Goal: Communication & Community: Answer question/provide support

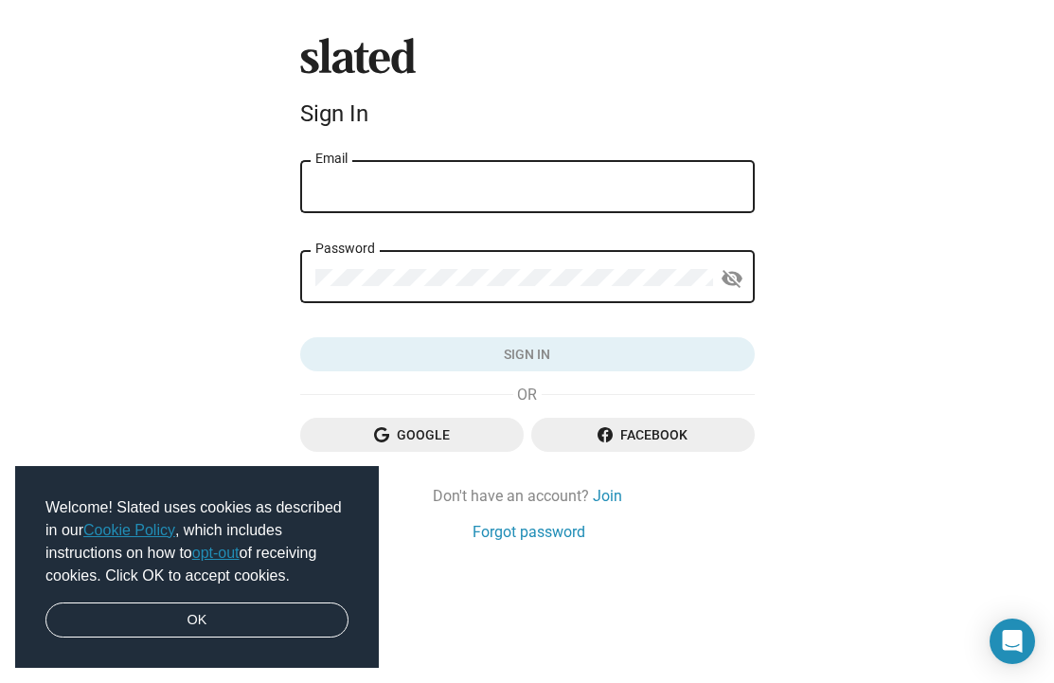
click at [418, 193] on input "Email" at bounding box center [527, 187] width 424 height 17
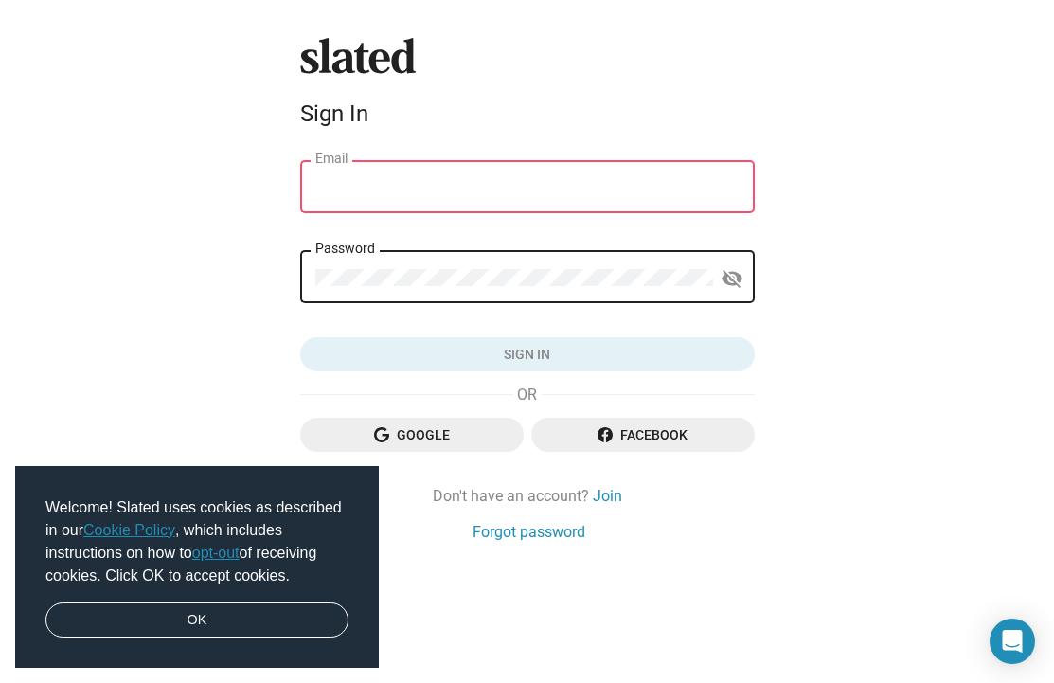
type input "eva@beefilms.us"
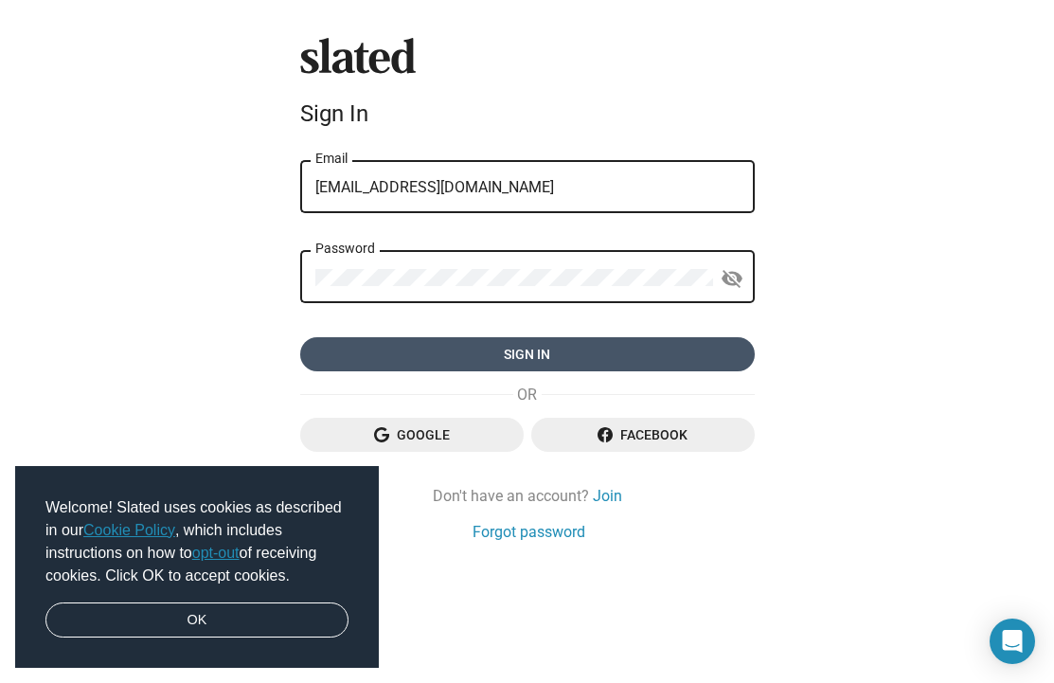
click at [514, 348] on span "Sign in" at bounding box center [527, 354] width 424 height 34
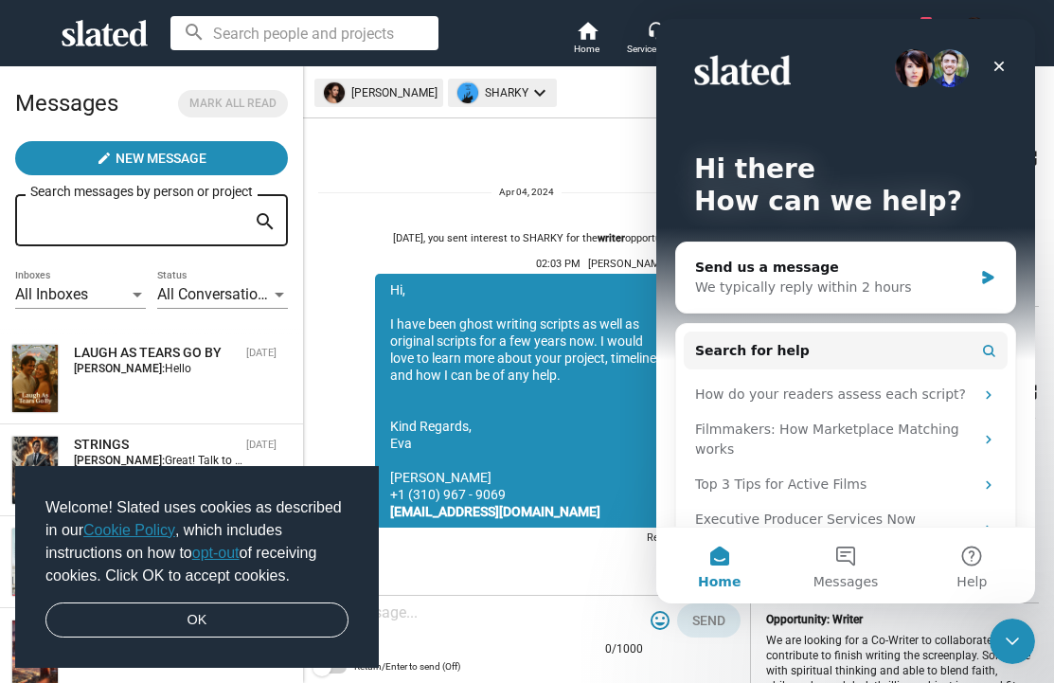
click at [487, 165] on div "Apr 04, you sent interest to SHARKY for the writer opportunity 02:03 PM Eva Emm…" at bounding box center [526, 357] width 417 height 387
click at [1001, 62] on icon "Close" at bounding box center [999, 67] width 10 height 10
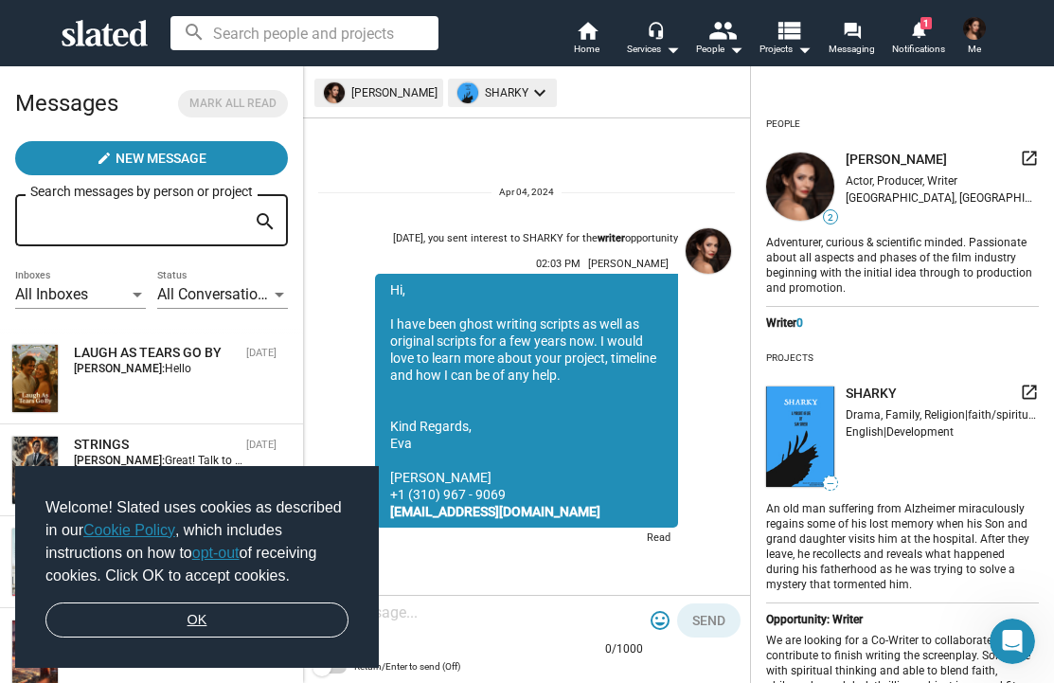
click at [135, 620] on link "OK" at bounding box center [196, 620] width 303 height 36
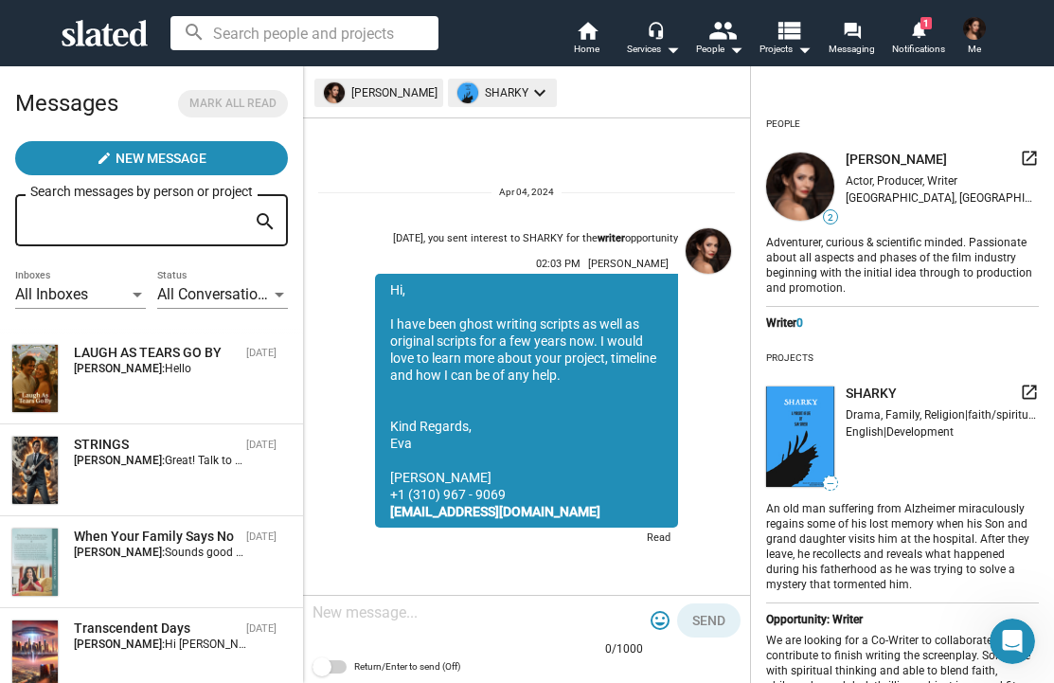
click at [375, 97] on div "Eva Emmer SHARKY keyboard_arrow_down" at bounding box center [437, 95] width 247 height 33
click at [495, 98] on mat-chip "SHARKY keyboard_arrow_down" at bounding box center [502, 93] width 109 height 28
click at [397, 91] on div at bounding box center [527, 341] width 1054 height 683
click at [926, 31] on mat-icon "notifications" at bounding box center [918, 29] width 18 height 18
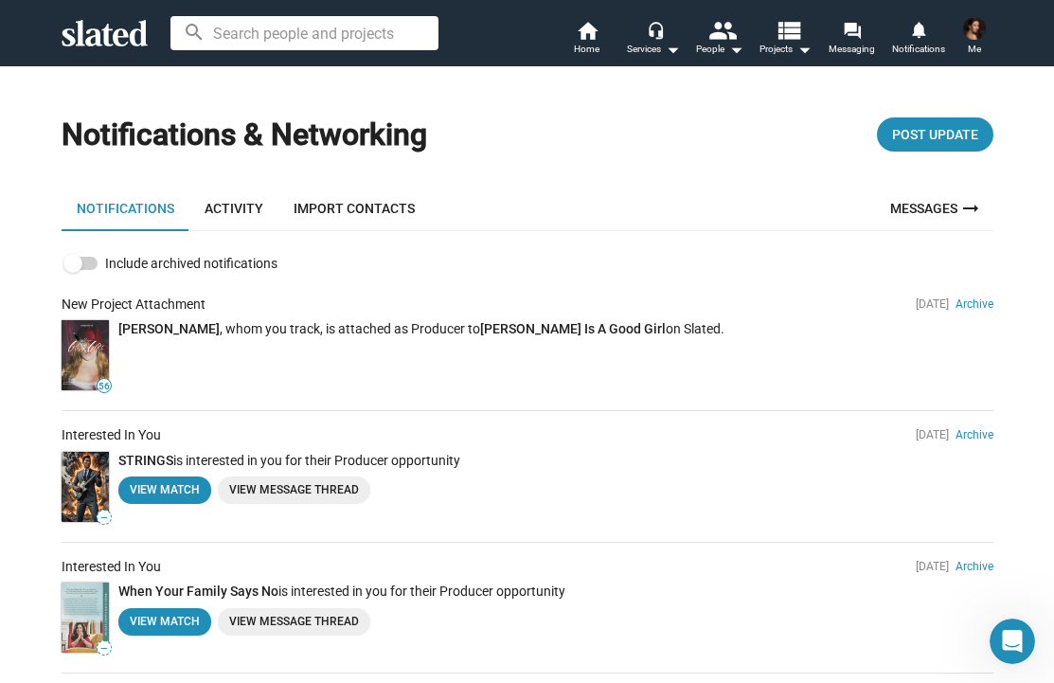
click at [304, 366] on div "John C. Hall , whom you track, is attached as Producer to Megan Is A Good Girl …" at bounding box center [555, 357] width 875 height 75
click at [173, 352] on div "John C. Hall , whom you track, is attached as Producer to Megan Is A Good Girl …" at bounding box center [555, 357] width 875 height 75
click at [907, 206] on link "Messages arrow_right_alt" at bounding box center [936, 208] width 115 height 45
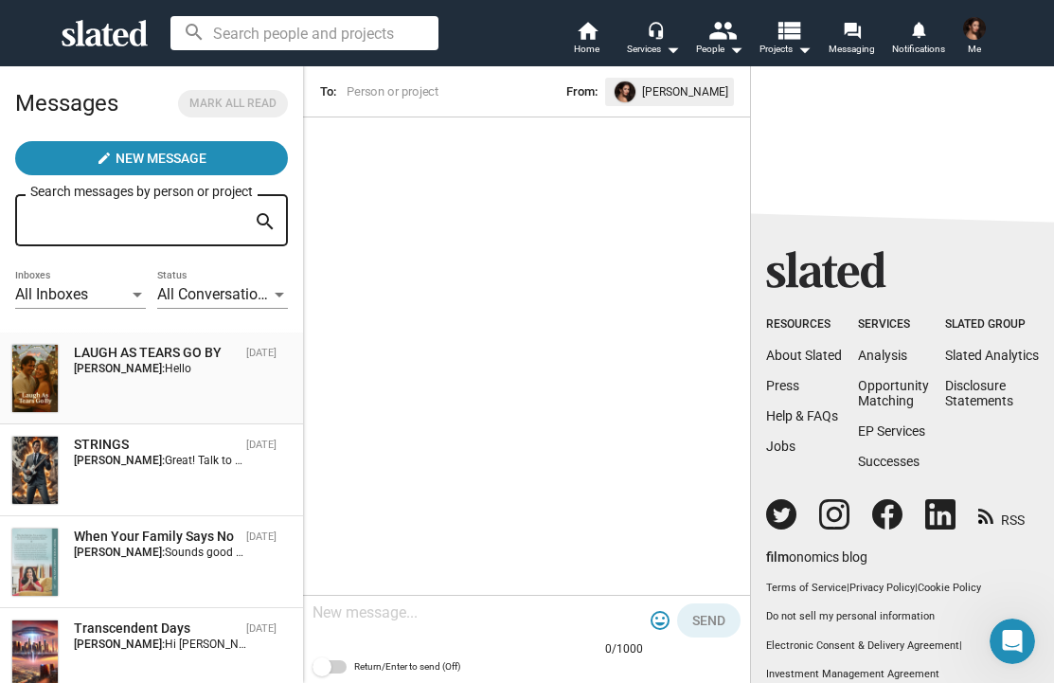
click at [166, 370] on div "Eva Emmer: Hello" at bounding box center [160, 368] width 172 height 13
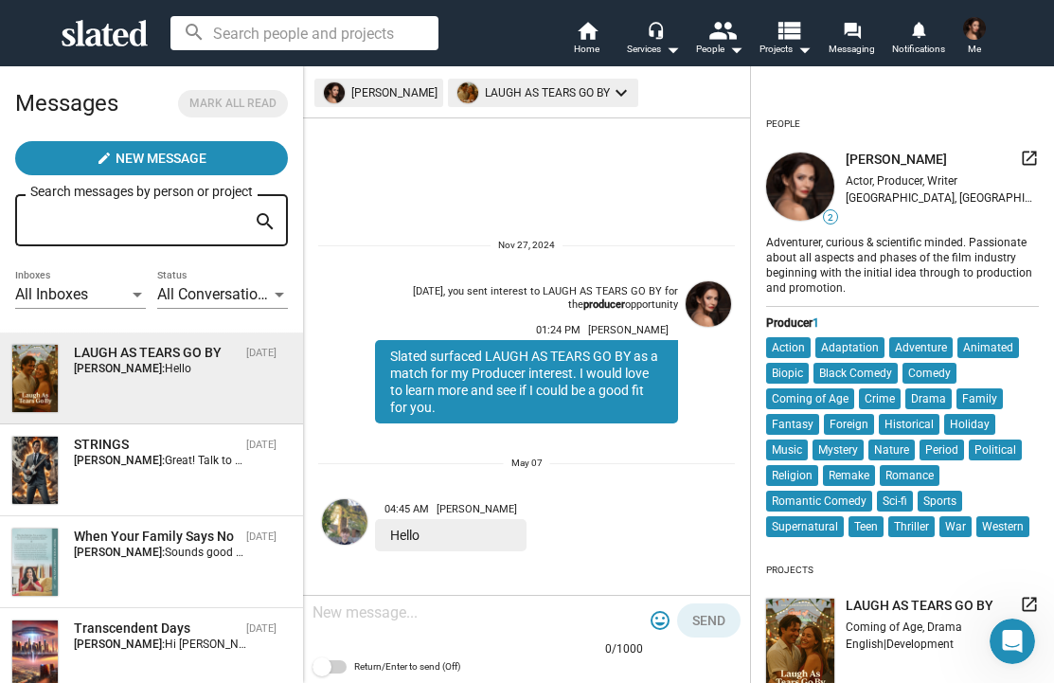
click at [419, 633] on div at bounding box center [477, 614] width 330 height 56
click at [403, 606] on textarea at bounding box center [477, 612] width 330 height 19
click at [355, 511] on img at bounding box center [344, 521] width 45 height 45
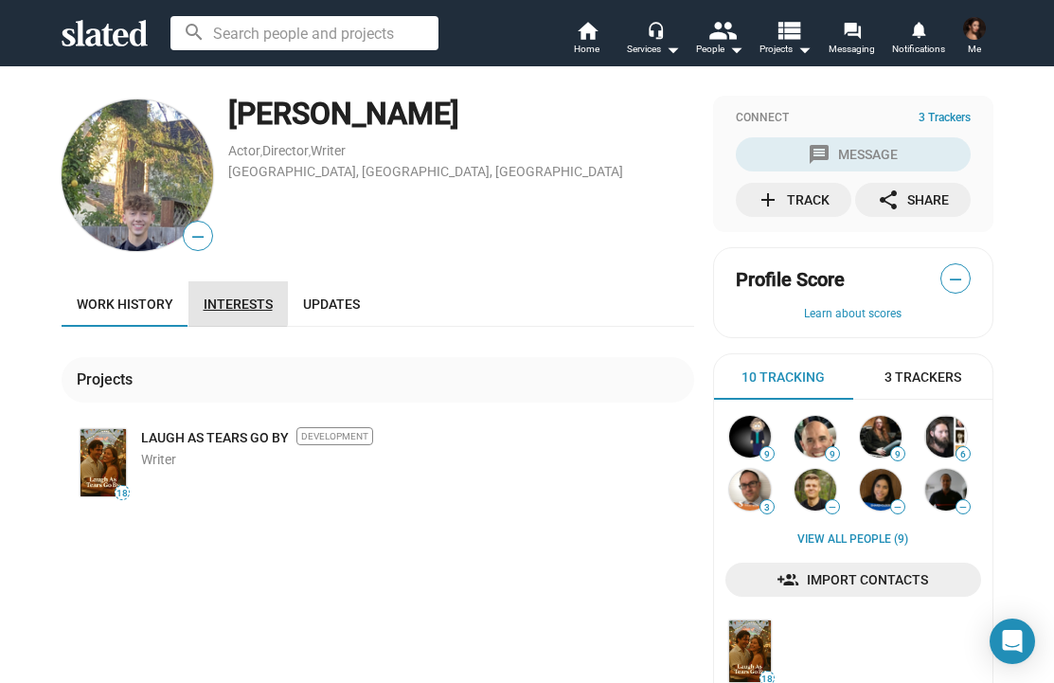
click at [232, 294] on link "Interests" at bounding box center [237, 303] width 99 height 45
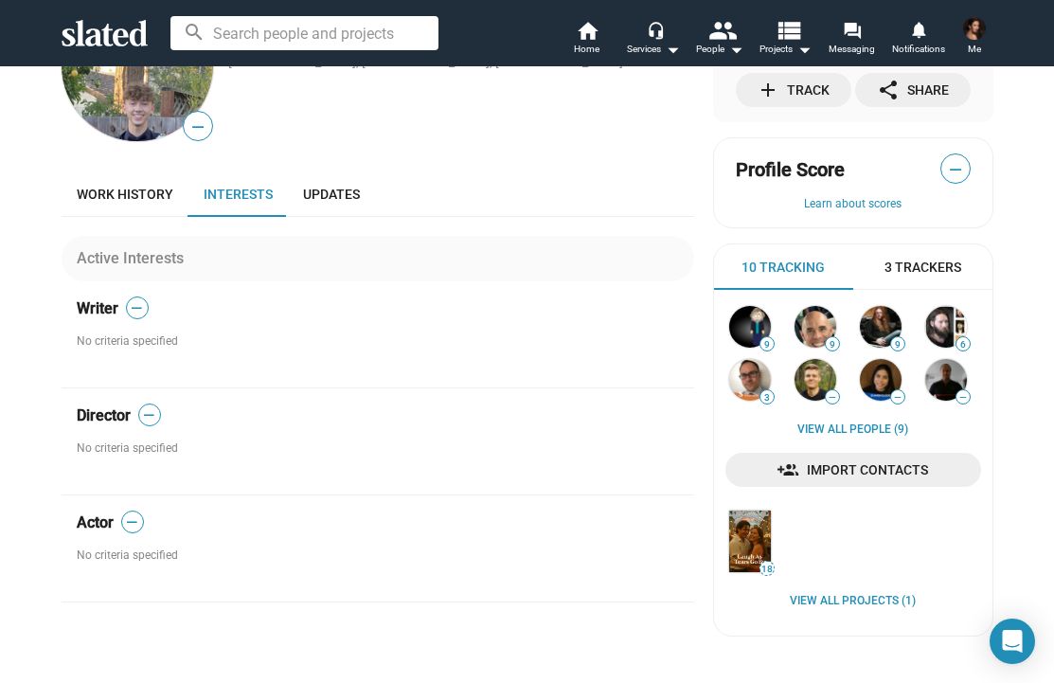
scroll to position [8, 0]
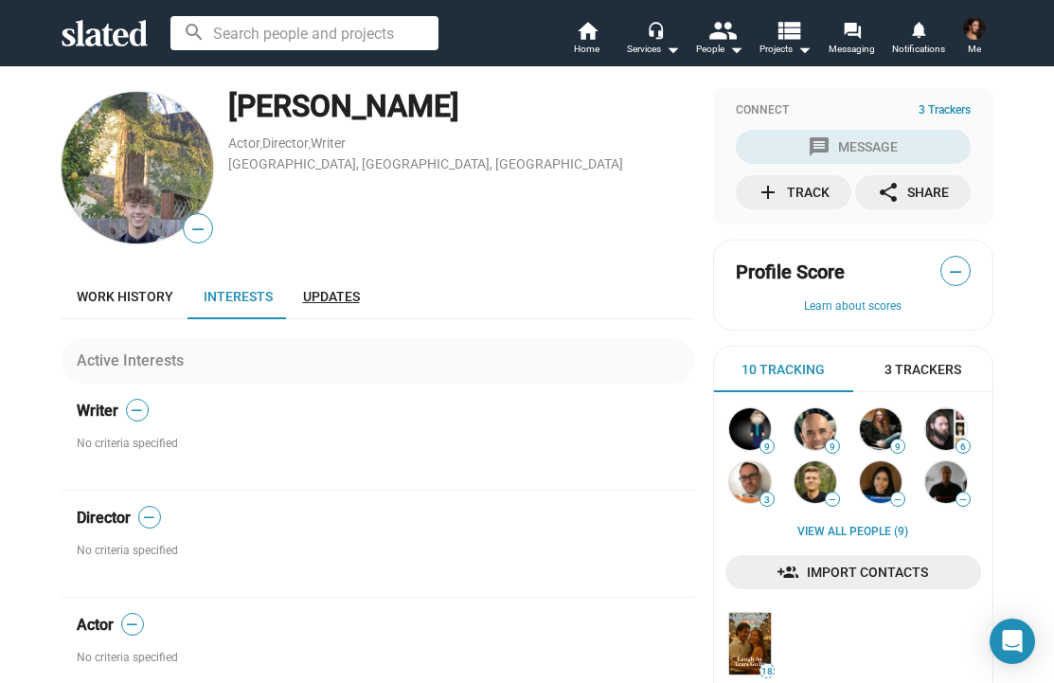
click at [334, 291] on span "Updates" at bounding box center [331, 296] width 57 height 15
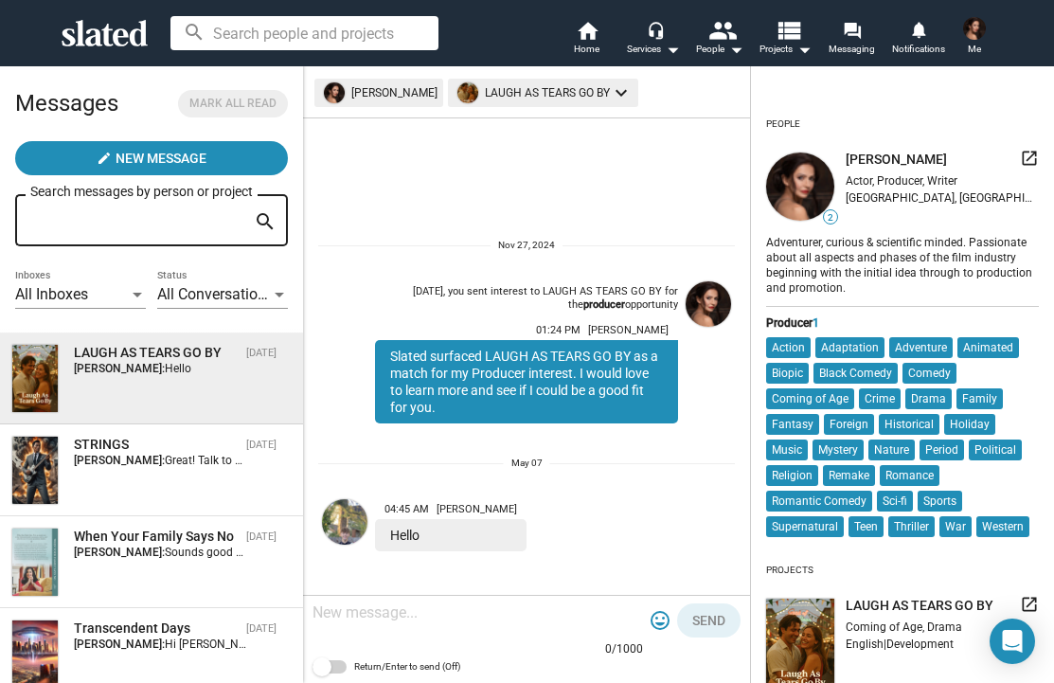
click at [476, 626] on div at bounding box center [477, 614] width 330 height 56
drag, startPoint x: 347, startPoint y: 614, endPoint x: 324, endPoint y: 613, distance: 22.7
click at [324, 613] on textarea "Hello [PERSON_NAME]," at bounding box center [477, 612] width 330 height 19
click at [407, 619] on textarea "Hi [PERSON_NAME]," at bounding box center [477, 612] width 330 height 19
drag, startPoint x: 620, startPoint y: 610, endPoint x: 389, endPoint y: 610, distance: 231.1
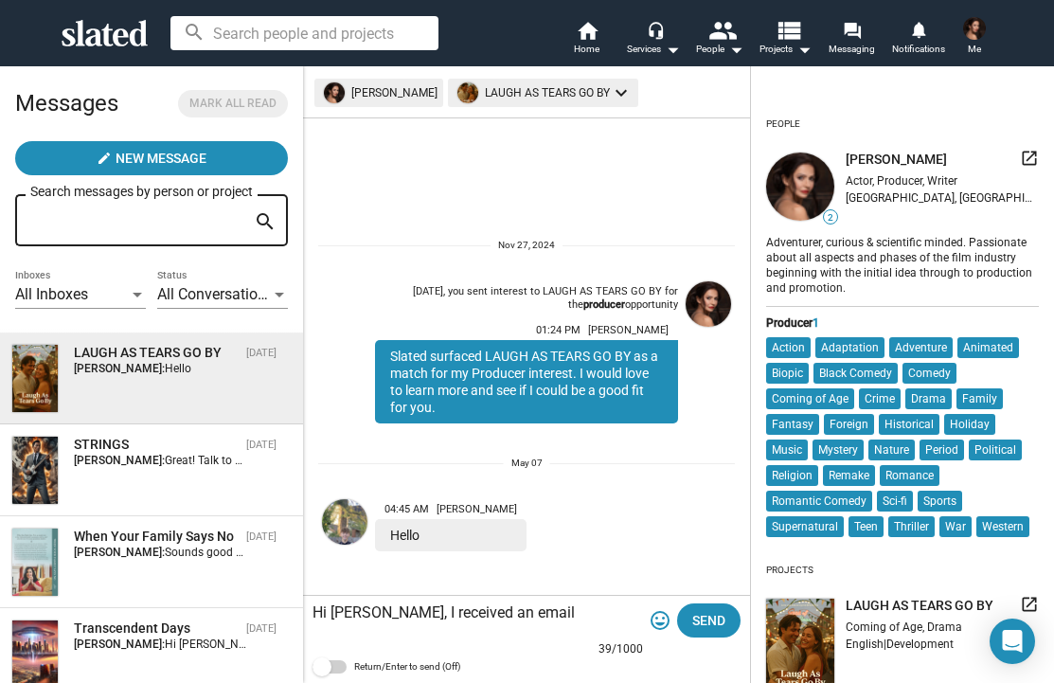
click at [389, 610] on textarea "Hi [PERSON_NAME], I received an email notification," at bounding box center [477, 612] width 330 height 19
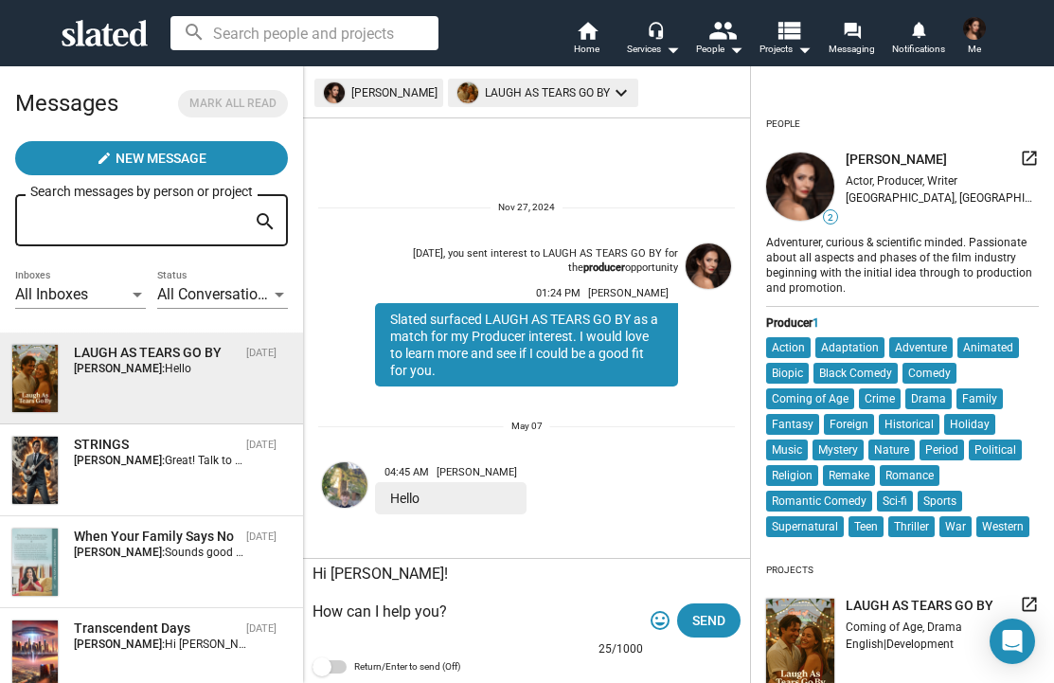
click at [314, 611] on textarea "Hi [PERSON_NAME]! How can I help you?" at bounding box center [477, 602] width 330 height 76
type textarea "Hi [PERSON_NAME]! How can I help you?"
click at [715, 627] on span "Send" at bounding box center [708, 620] width 33 height 34
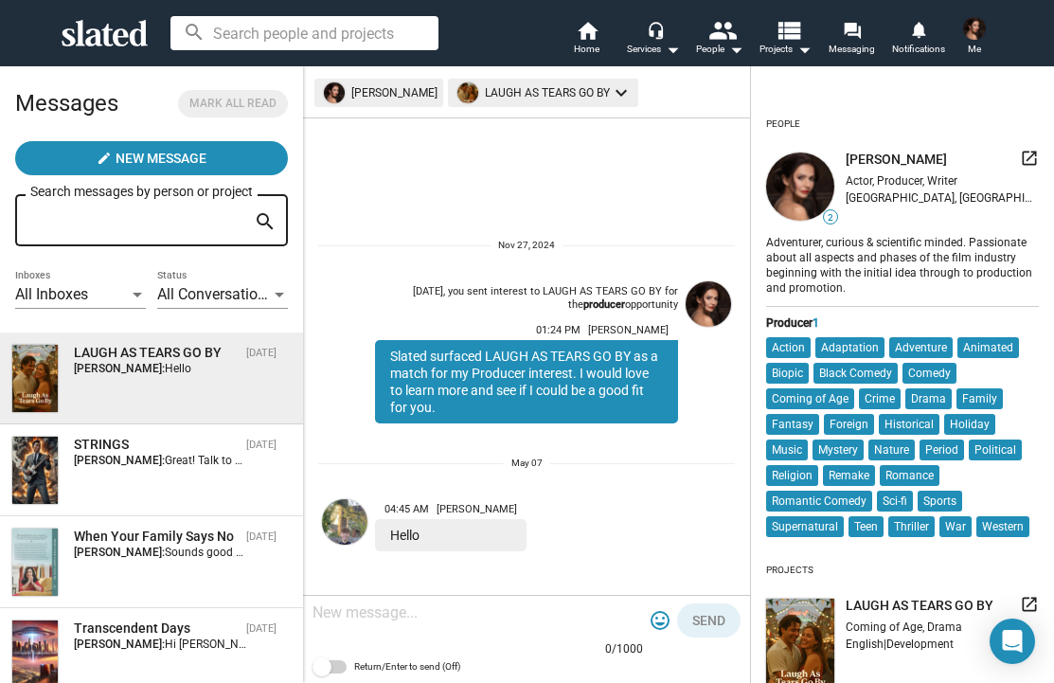
scroll to position [125, 0]
